Goal: Task Accomplishment & Management: Manage account settings

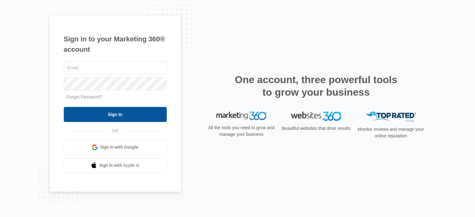
type input "[PERSON_NAME][EMAIL_ADDRESS][DOMAIN_NAME]"
click at [92, 111] on input "Sign In" at bounding box center [115, 114] width 103 height 15
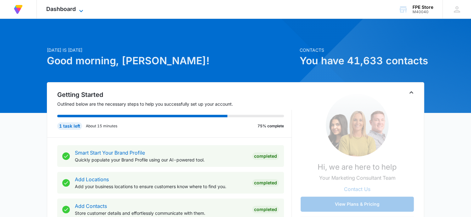
click at [73, 11] on span "Dashboard" at bounding box center [61, 9] width 30 height 7
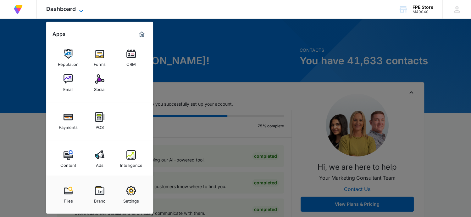
click at [73, 11] on span "Dashboard" at bounding box center [61, 9] width 30 height 7
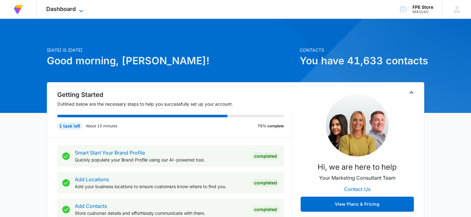
click at [79, 13] on icon at bounding box center [81, 11] width 8 height 8
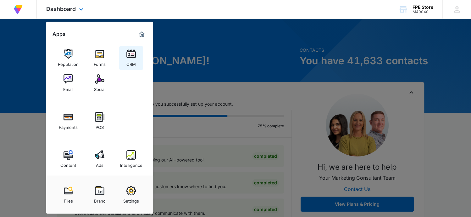
click at [132, 63] on div "CRM" at bounding box center [130, 63] width 9 height 8
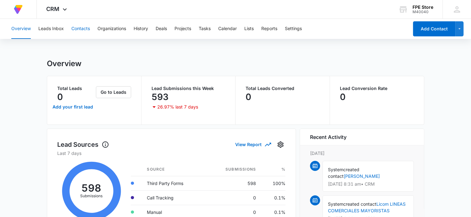
click at [75, 30] on button "Contacts" at bounding box center [80, 29] width 19 height 20
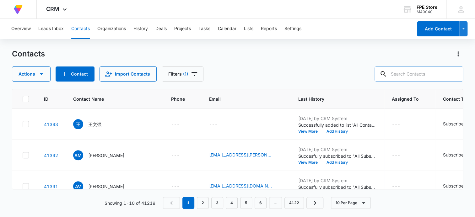
click at [417, 72] on input "text" at bounding box center [419, 74] width 89 height 15
paste input "Vickie Lowe <vickielowe@aol.com>"
drag, startPoint x: 402, startPoint y: 74, endPoint x: 360, endPoint y: 72, distance: 42.4
click at [360, 72] on div "Actions Contact Import Contacts Filters (1) Vickie Lowe <vickielowe@aol.com>" at bounding box center [238, 74] width 452 height 15
click at [437, 79] on input "vickielowe@aol.com>" at bounding box center [414, 74] width 98 height 15
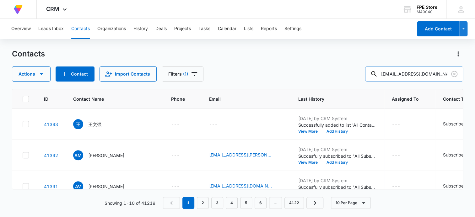
type input "vickielowe@aol.com"
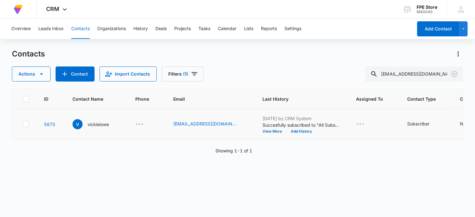
click at [25, 124] on icon at bounding box center [26, 125] width 6 height 6
click at [23, 124] on input "checkbox" at bounding box center [22, 124] width 0 height 0
click at [38, 75] on icon "button" at bounding box center [42, 74] width 8 height 8
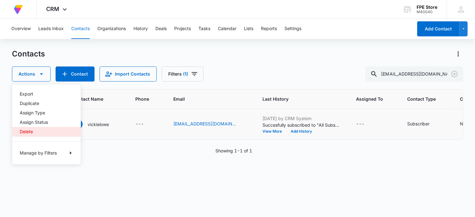
click at [36, 130] on div "Delete" at bounding box center [43, 132] width 46 height 4
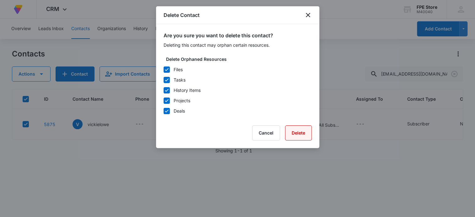
click at [302, 133] on button "Delete" at bounding box center [298, 133] width 27 height 15
